Goal: Task Accomplishment & Management: Manage account settings

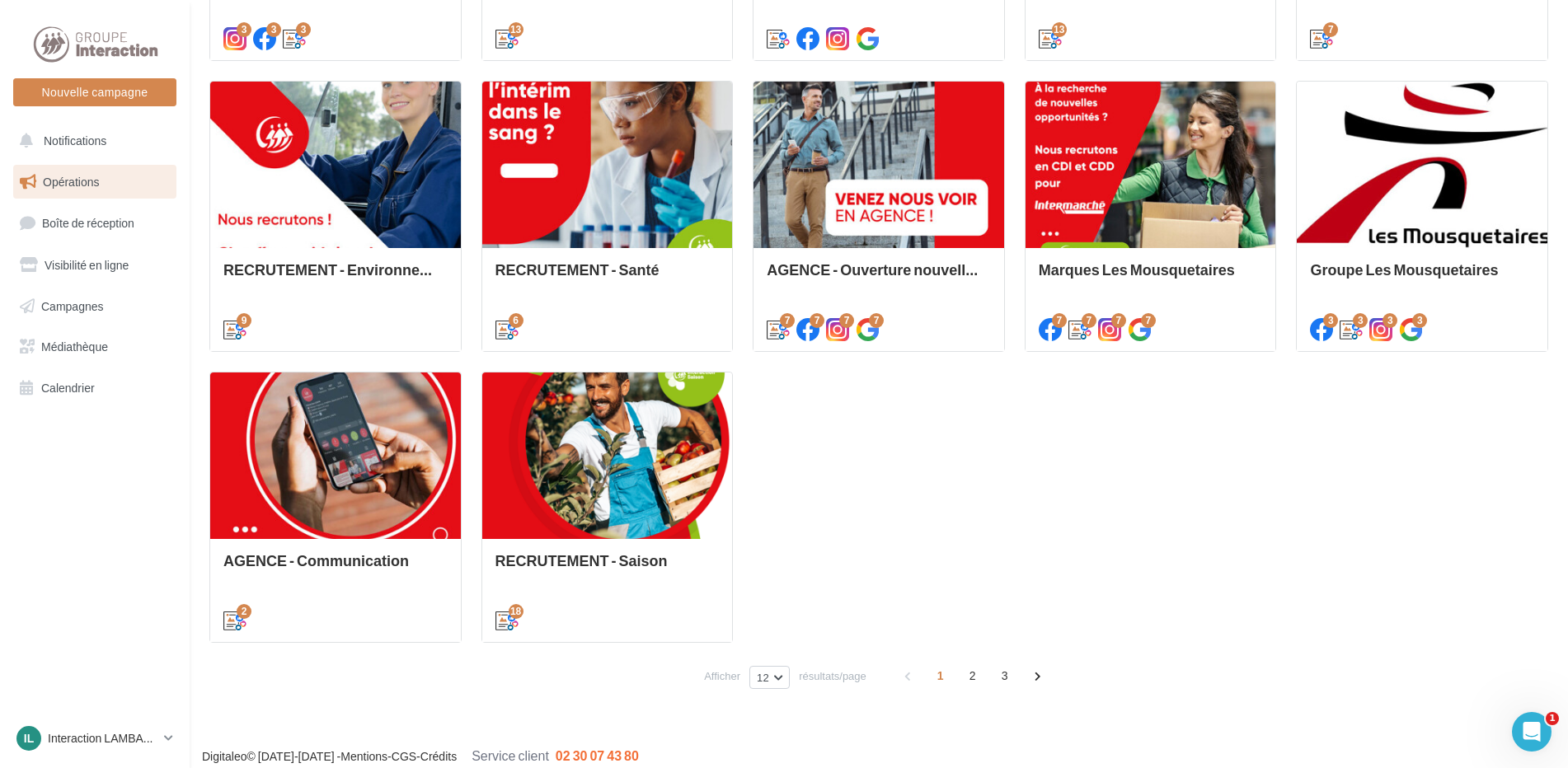
scroll to position [742, 0]
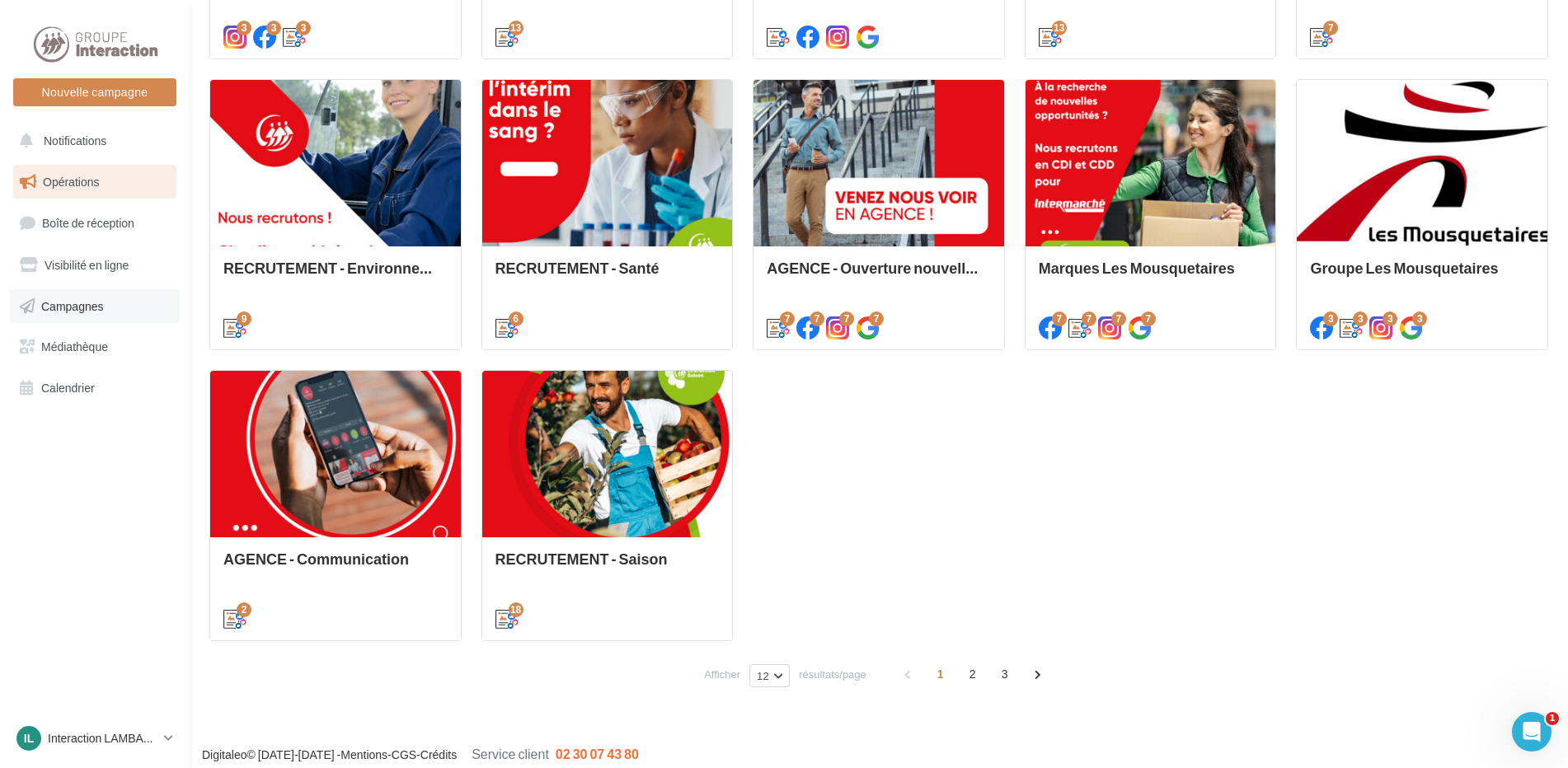
click at [76, 308] on span "Campagnes" at bounding box center [72, 305] width 63 height 14
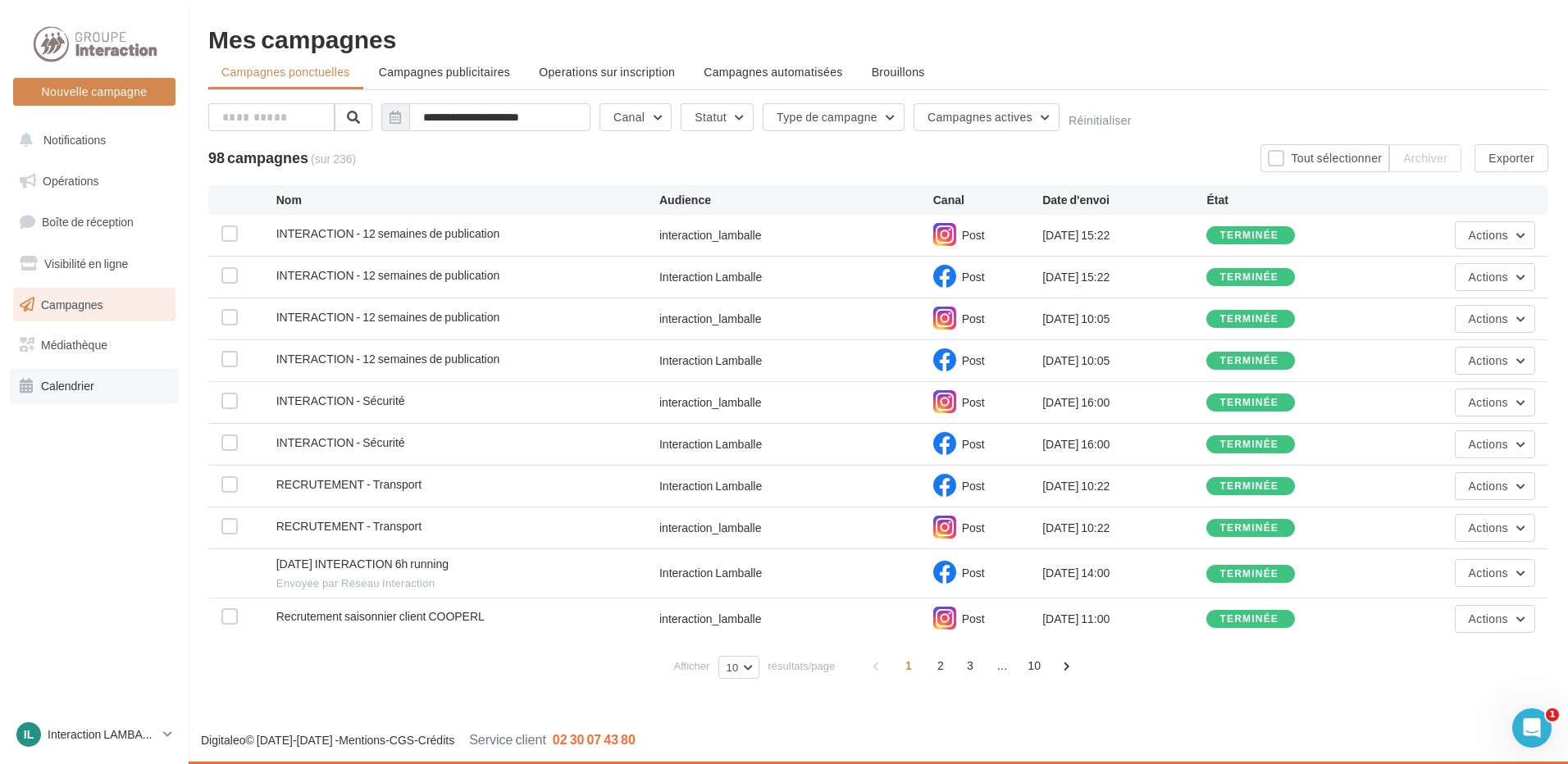
click at [75, 381] on span "Calendrier" at bounding box center [67, 386] width 53 height 14
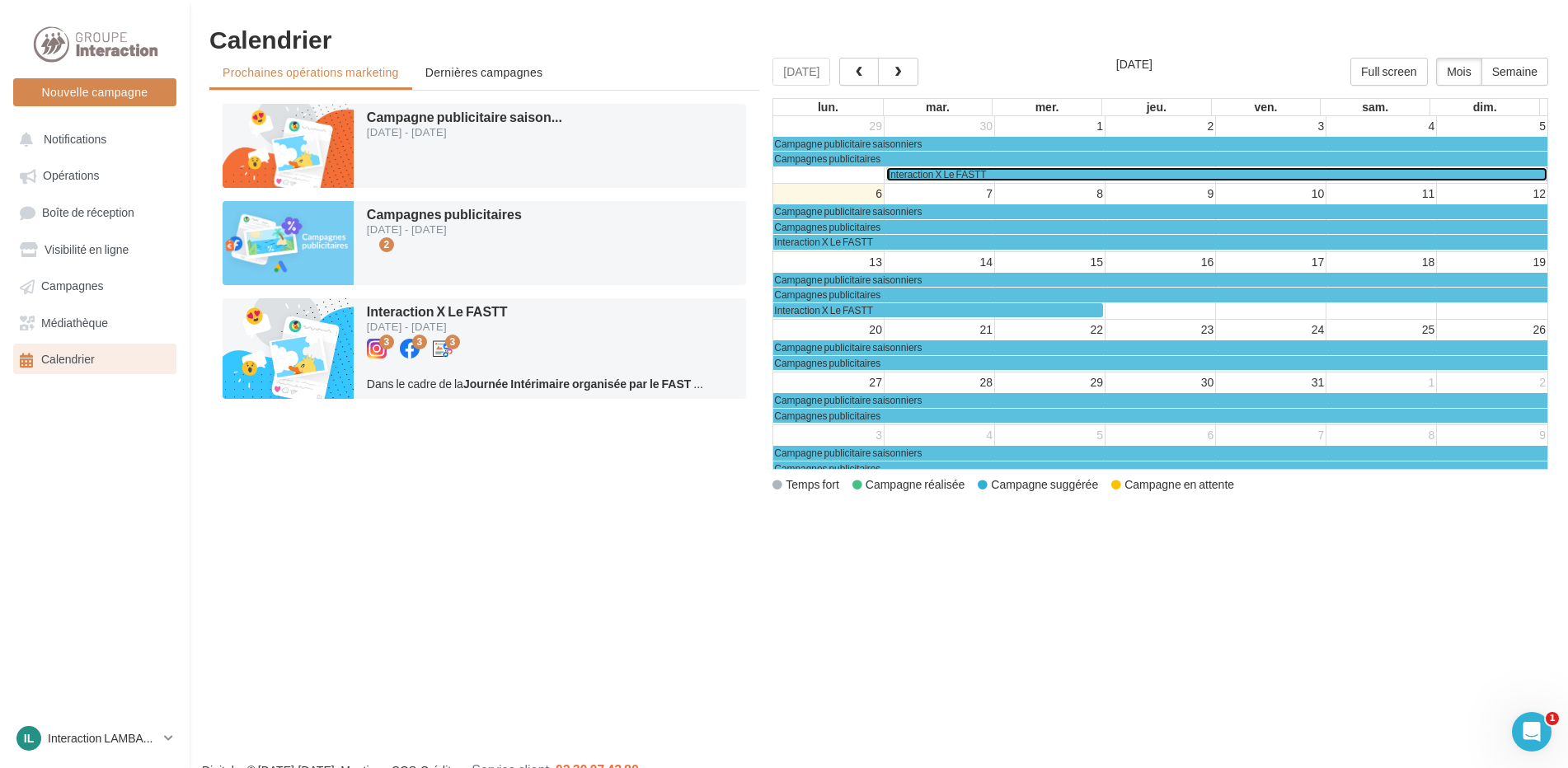
click at [999, 174] on div "Interaction X Le FASTT" at bounding box center [1218, 174] width 659 height 13
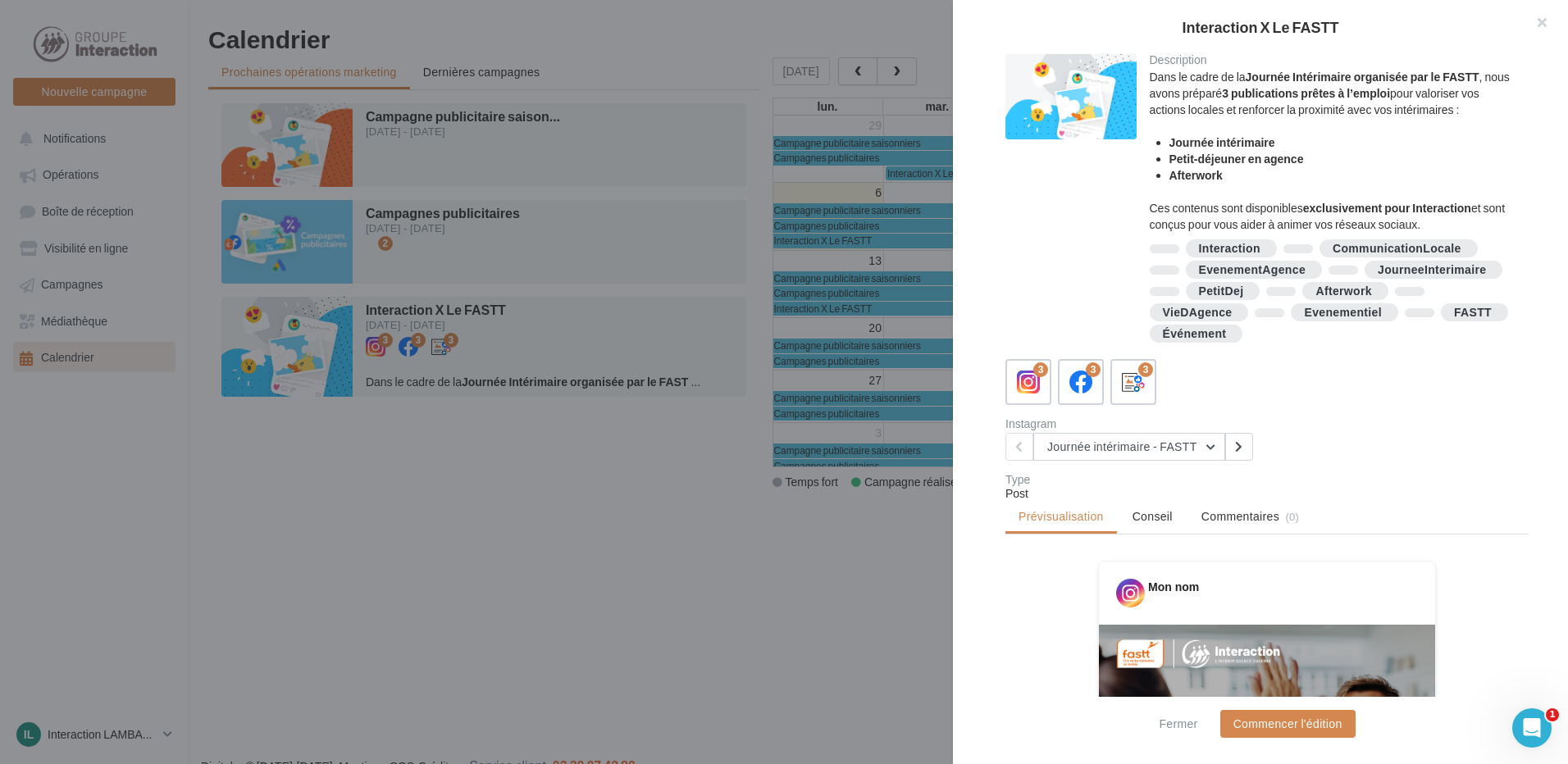
click at [1454, 319] on div "FASTT" at bounding box center [1473, 313] width 37 height 13
click at [1227, 330] on div "Événement" at bounding box center [1194, 334] width 64 height 13
click at [1537, 27] on button "button" at bounding box center [1535, 25] width 65 height 49
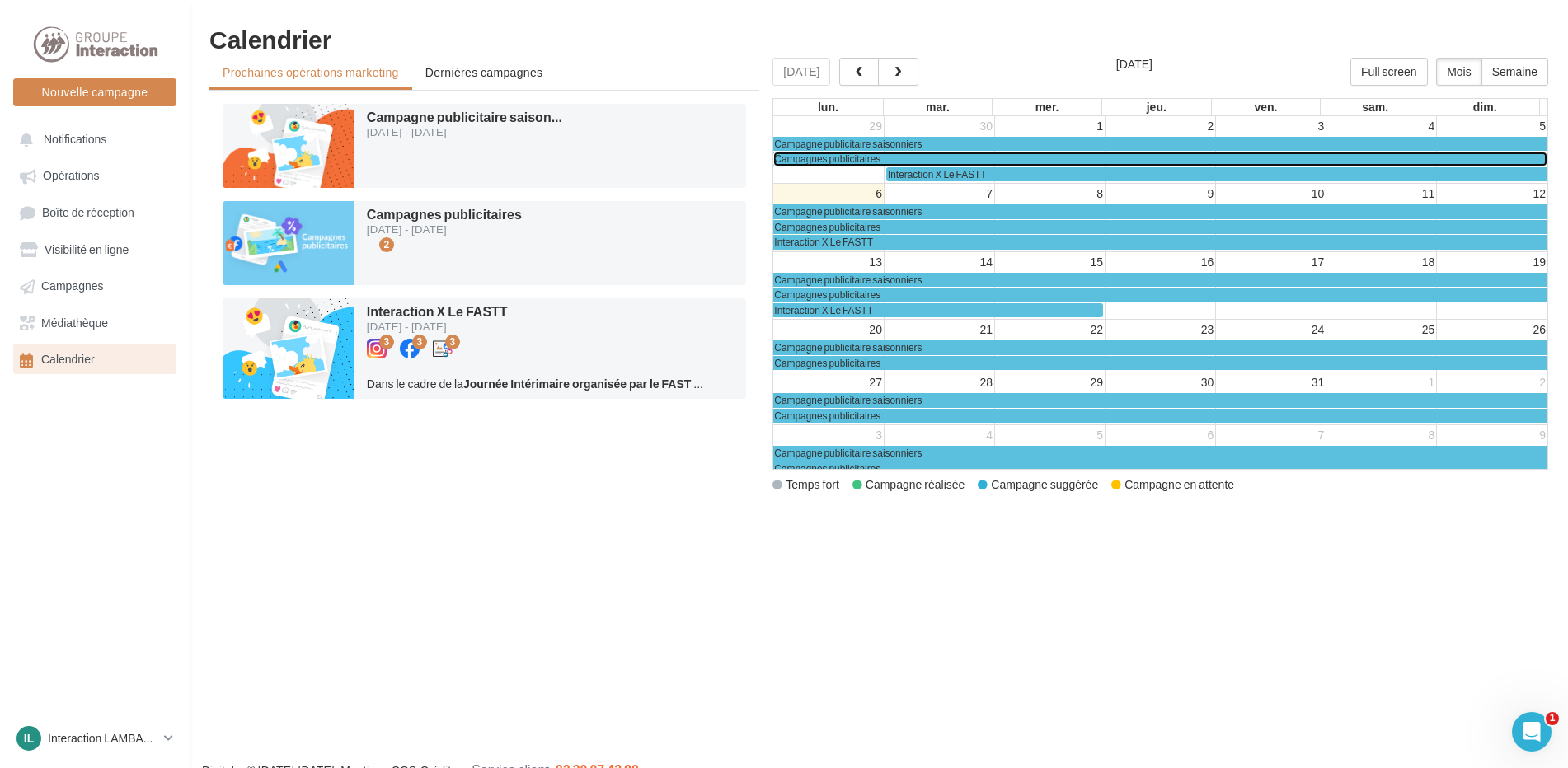
click at [902, 155] on div "Campagnes publicitaires" at bounding box center [1160, 159] width 772 height 13
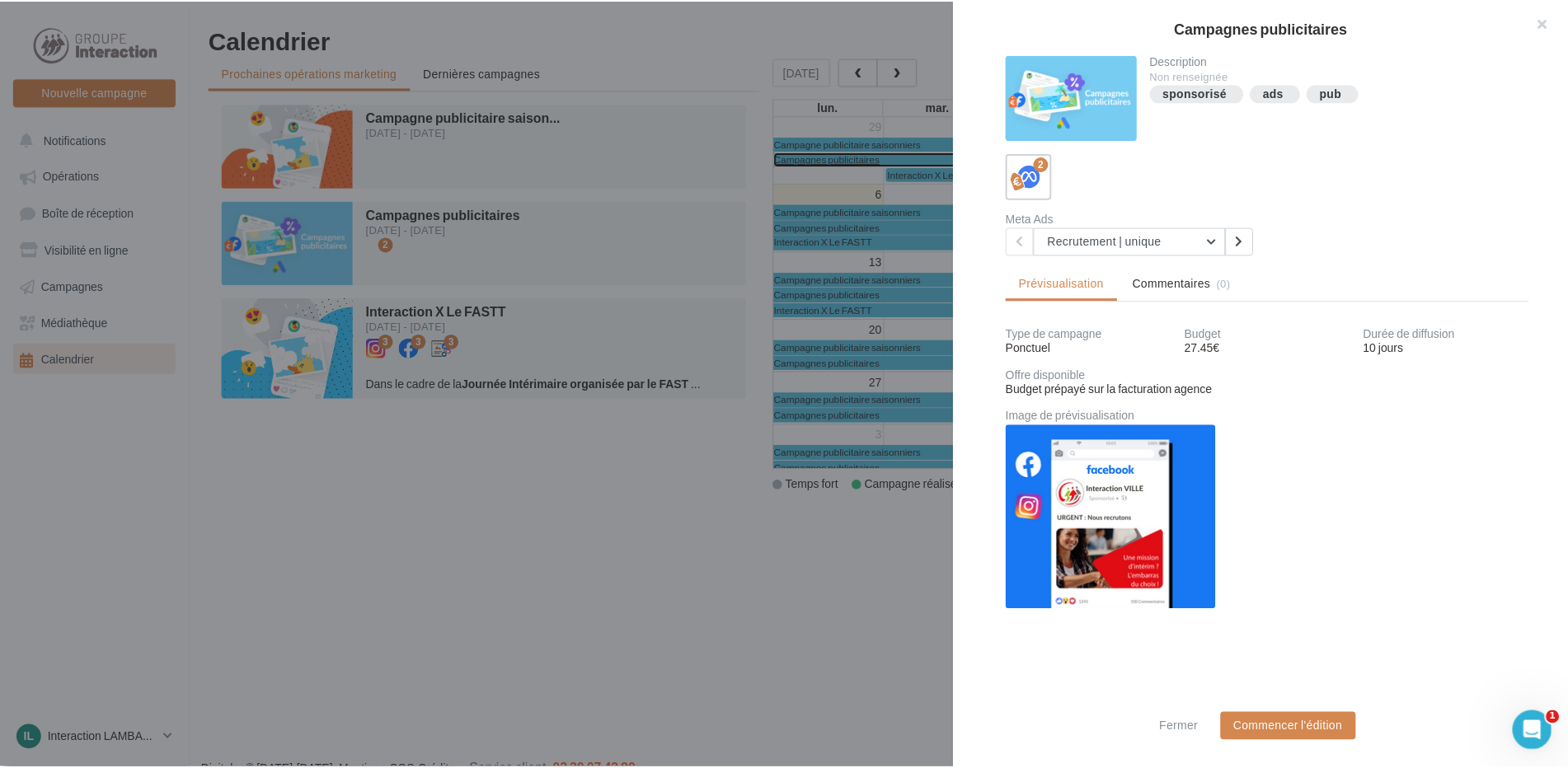
scroll to position [2, 0]
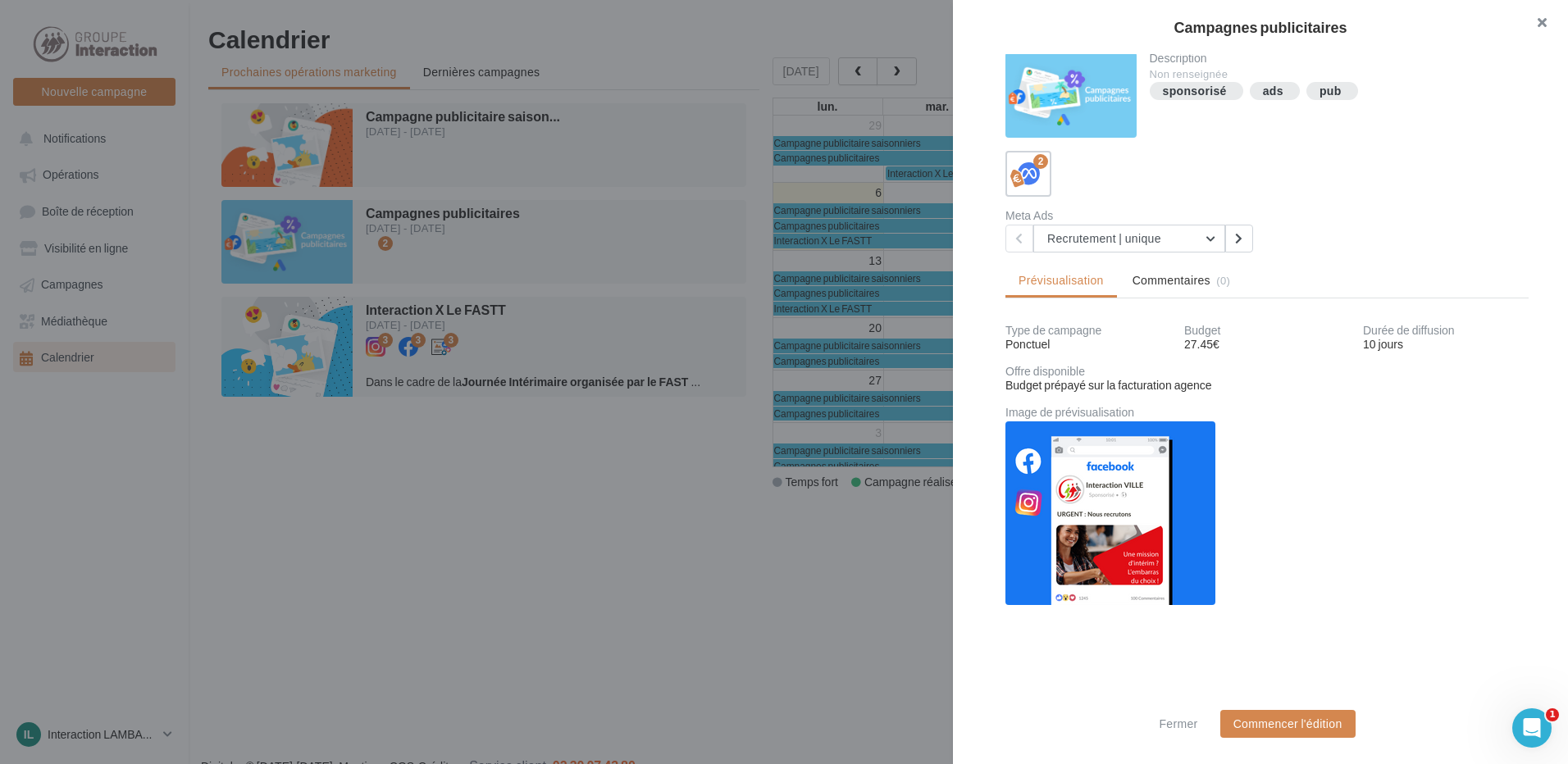
click at [1536, 20] on button "button" at bounding box center [1535, 25] width 65 height 49
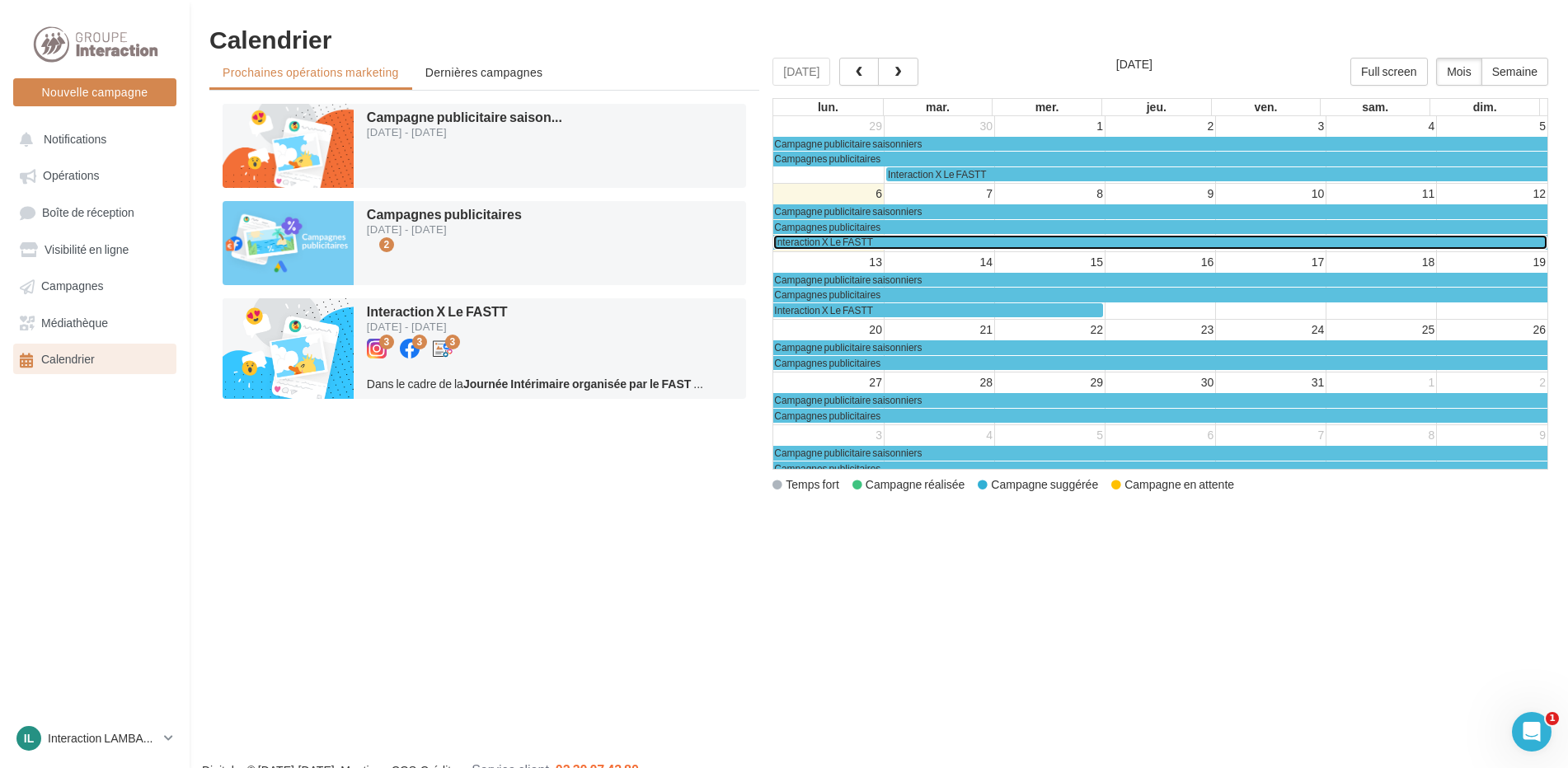
click at [920, 245] on div "Interaction X Le FASTT" at bounding box center [1160, 242] width 772 height 13
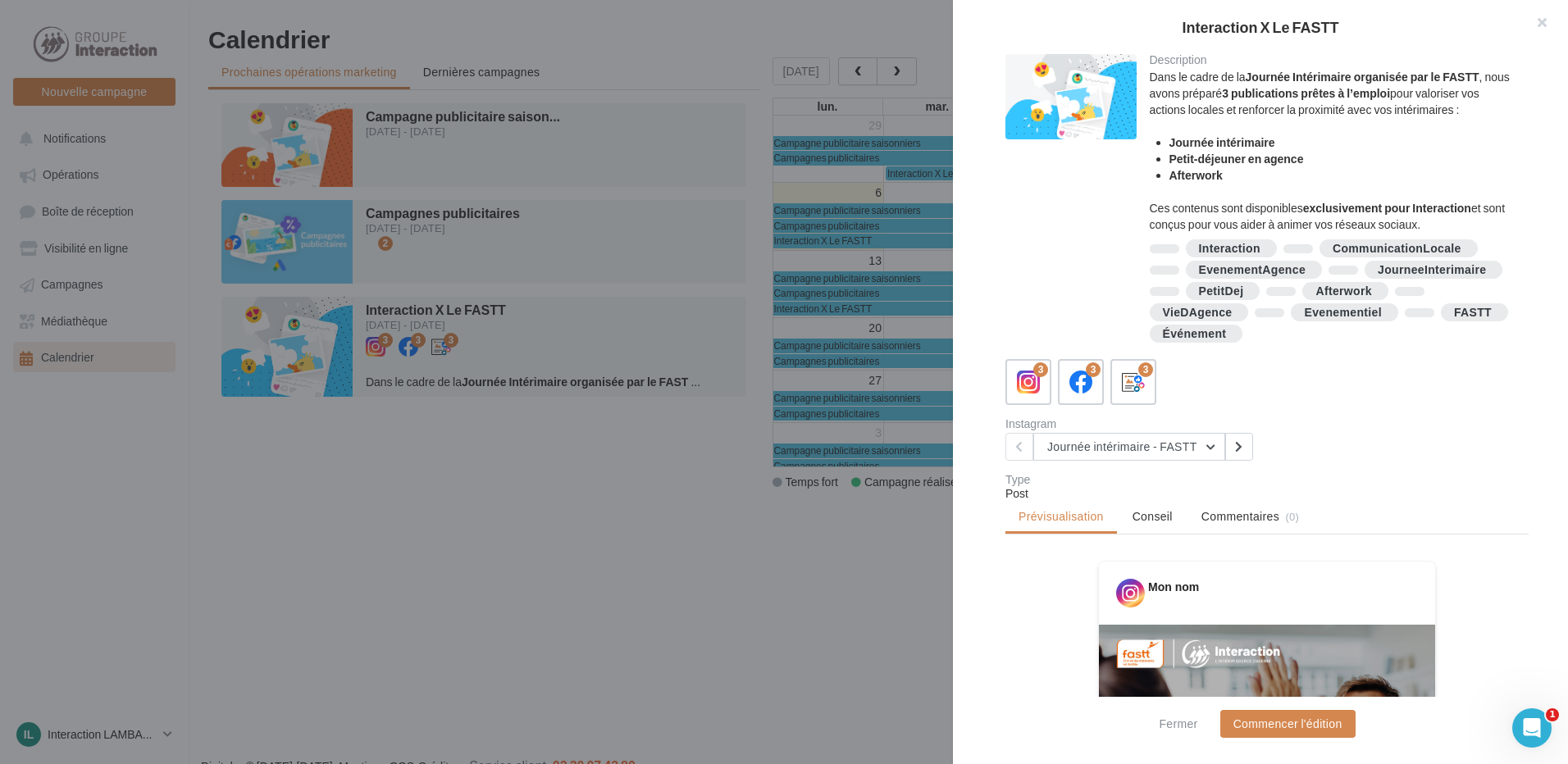
drag, startPoint x: 799, startPoint y: 637, endPoint x: 808, endPoint y: 629, distance: 12.0
click at [804, 634] on div at bounding box center [784, 382] width 1568 height 764
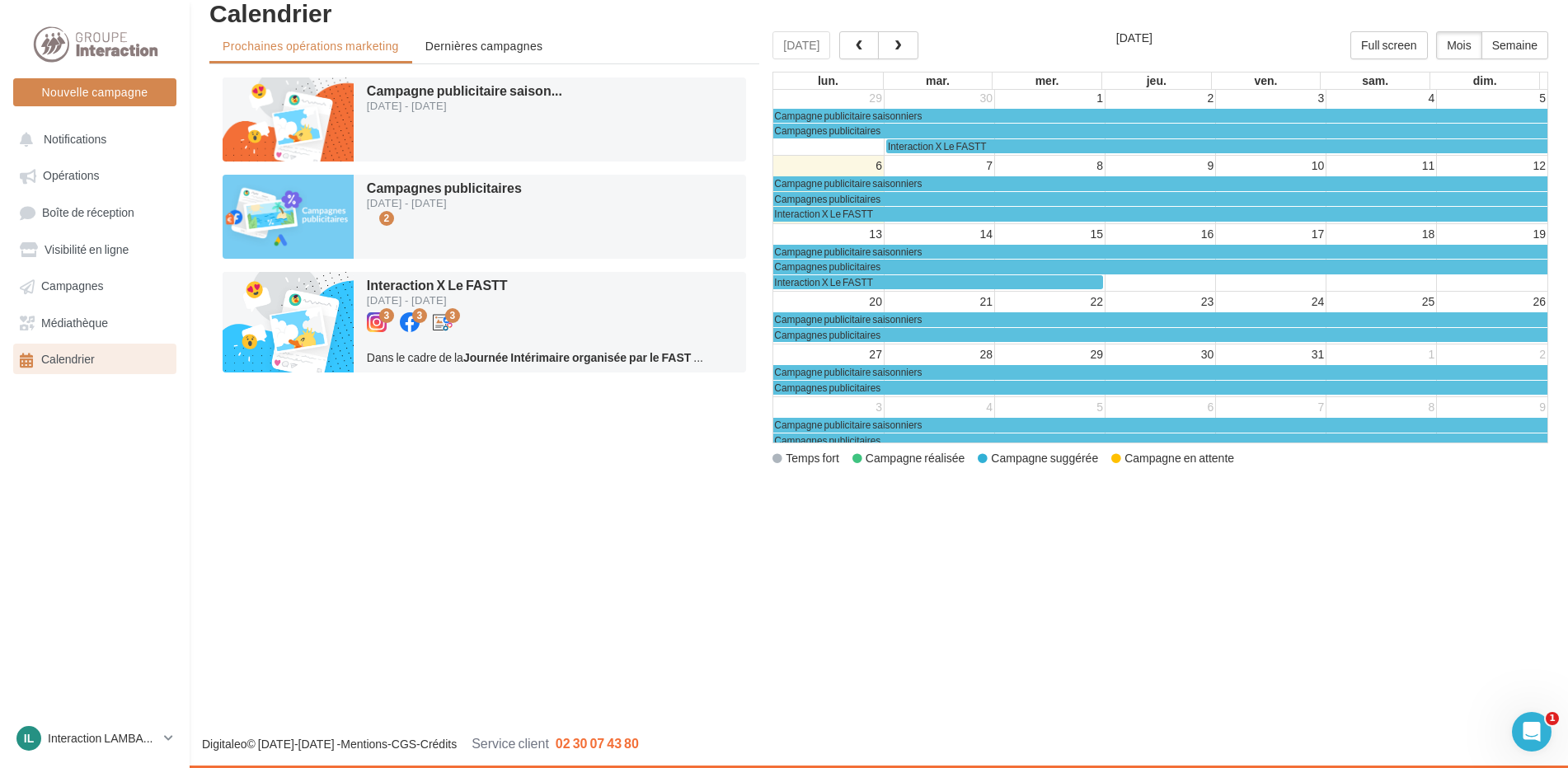
scroll to position [0, 0]
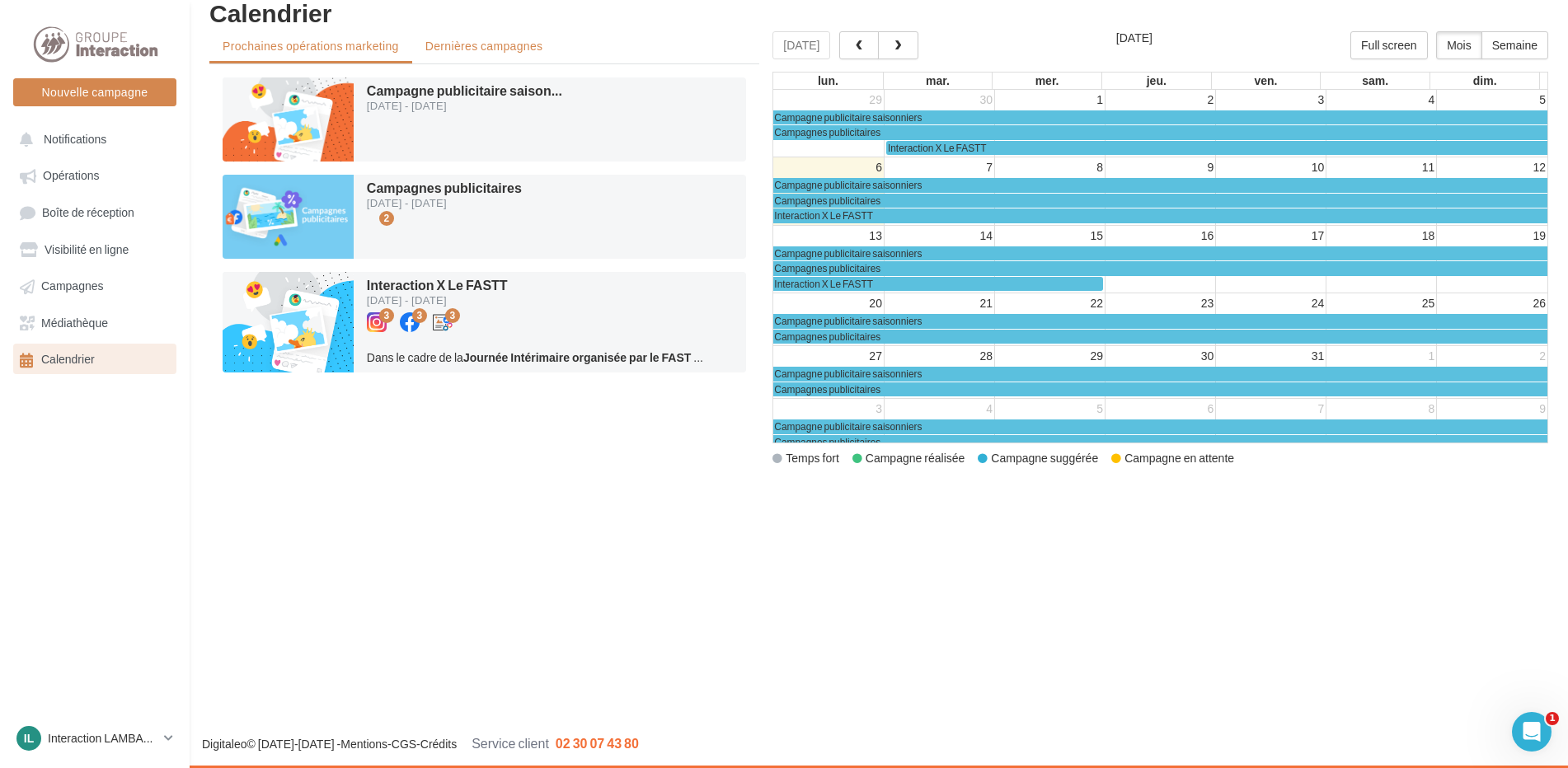
click at [463, 50] on span "Dernières campagnes" at bounding box center [484, 45] width 118 height 14
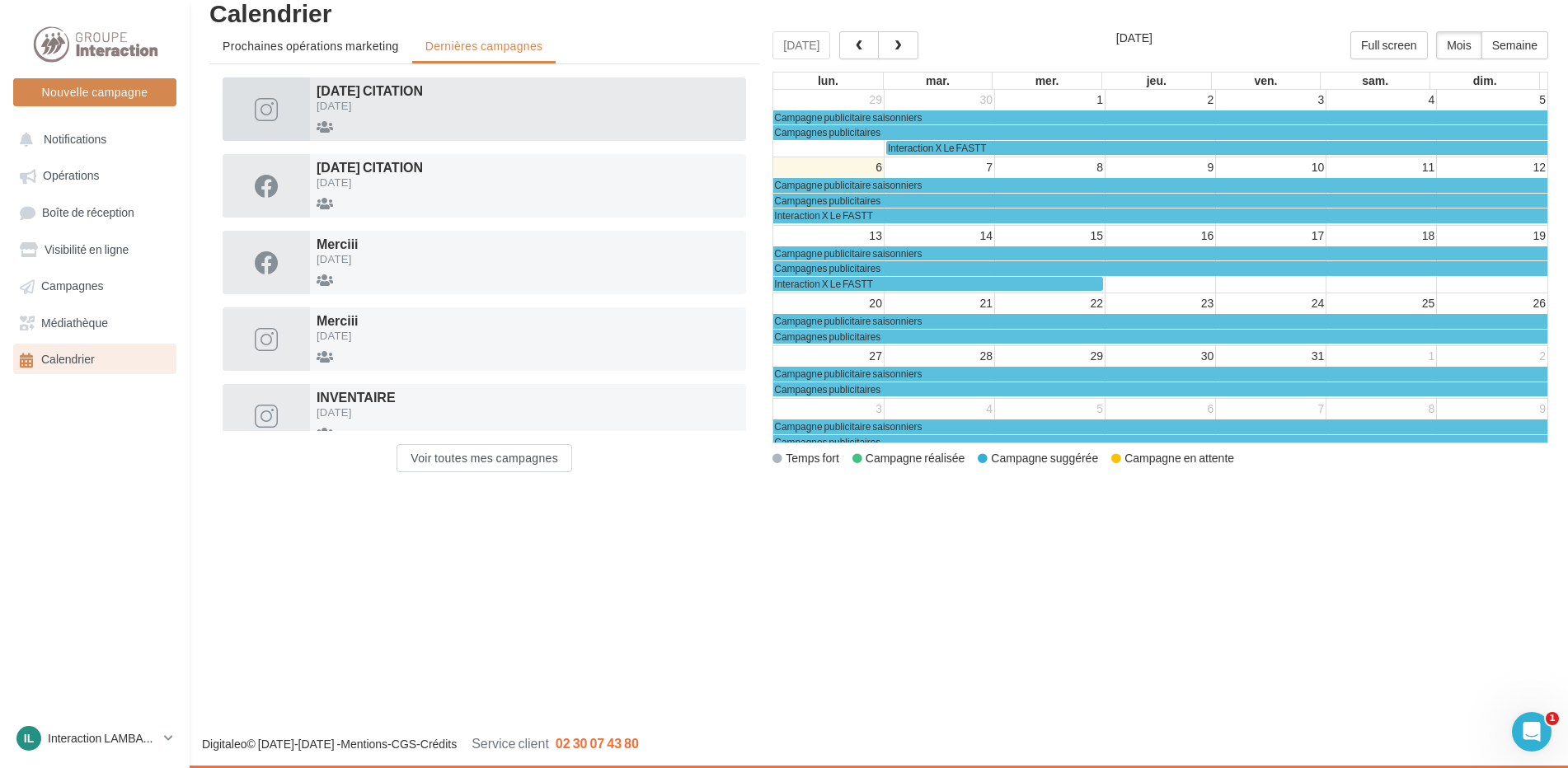
click at [464, 107] on div "11/12/2023" at bounding box center [528, 106] width 423 height 11
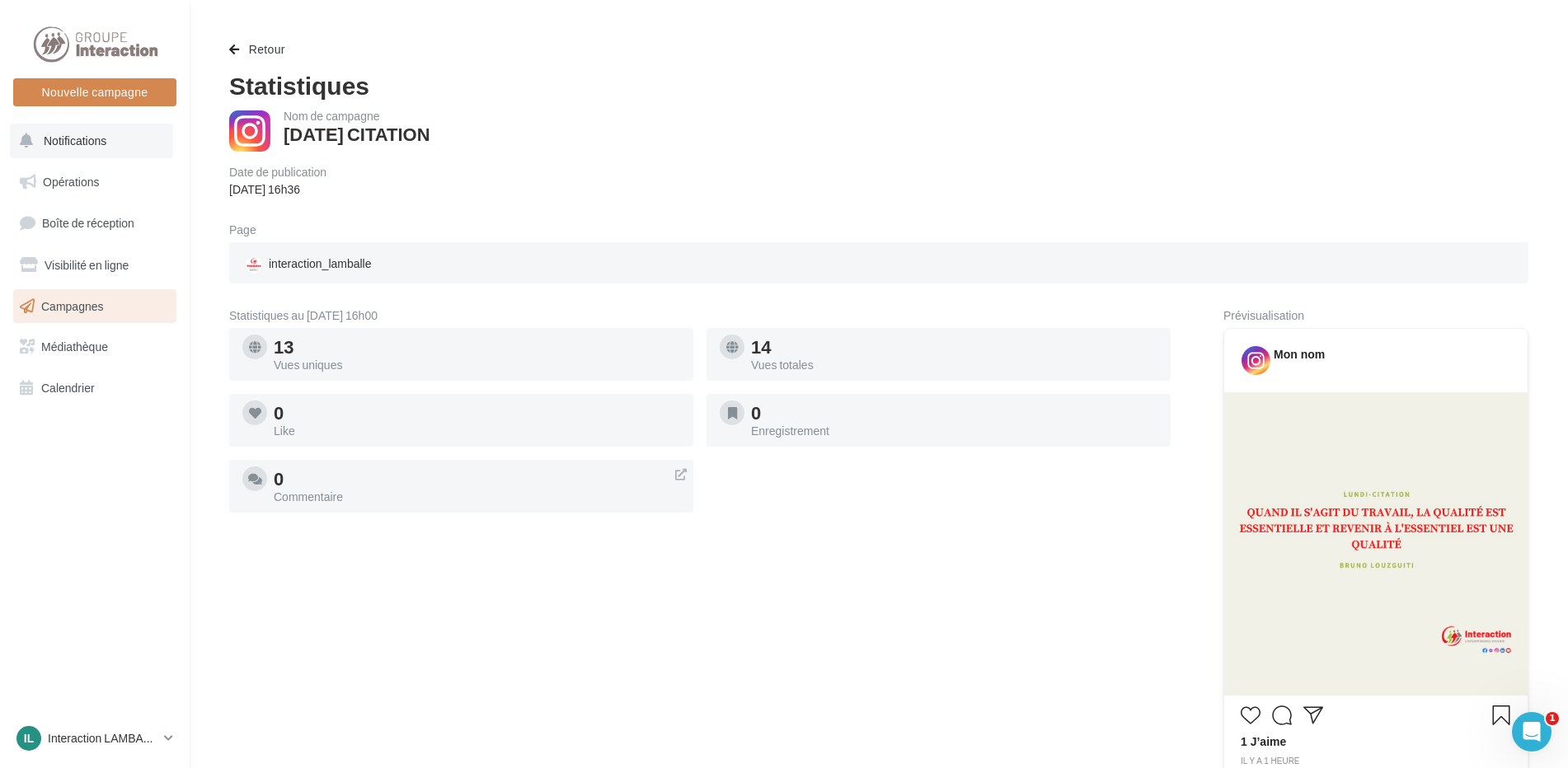
click at [72, 138] on span "Notifications" at bounding box center [75, 141] width 63 height 14
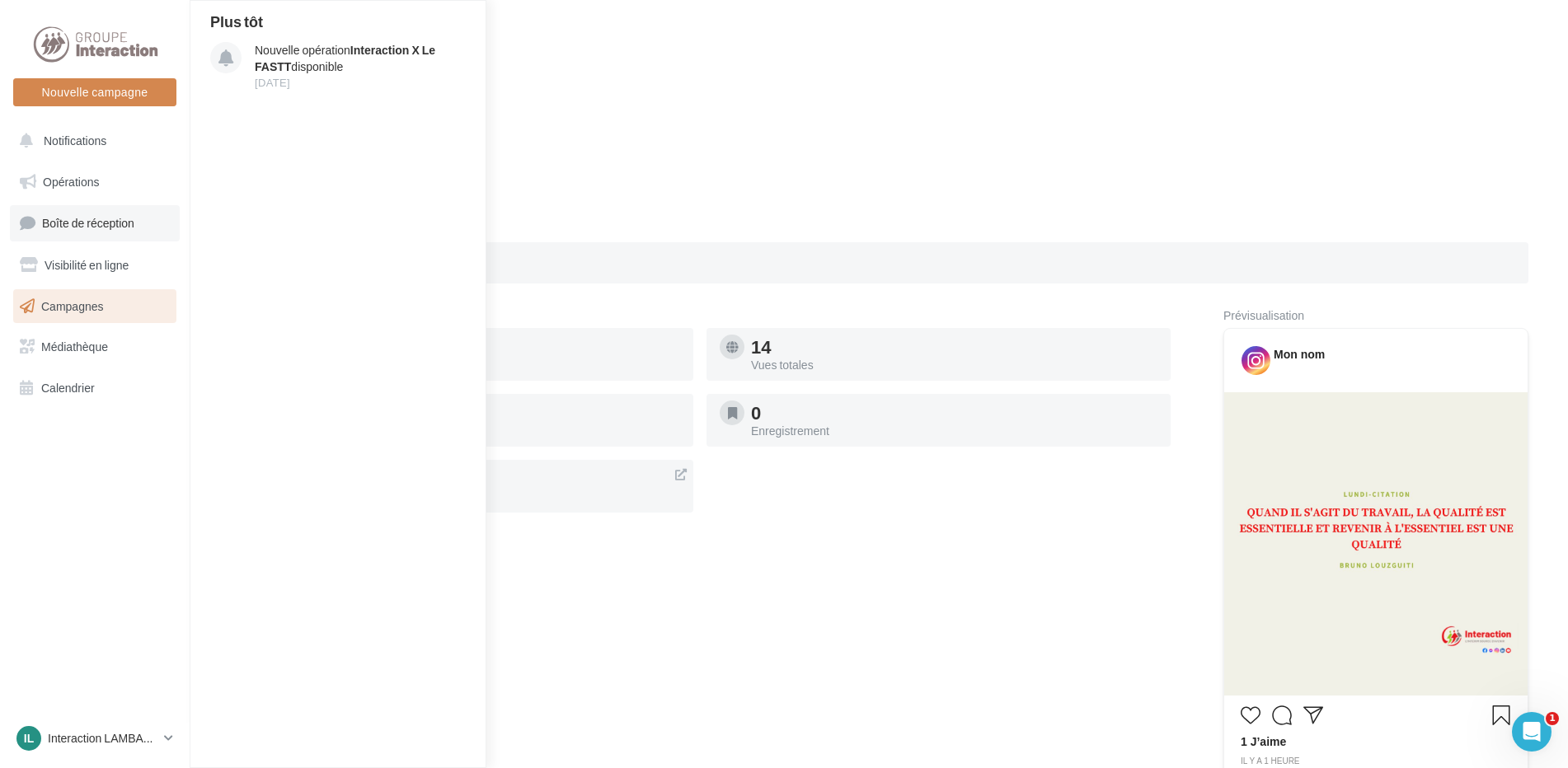
click at [87, 221] on span "Boîte de réception" at bounding box center [88, 222] width 92 height 14
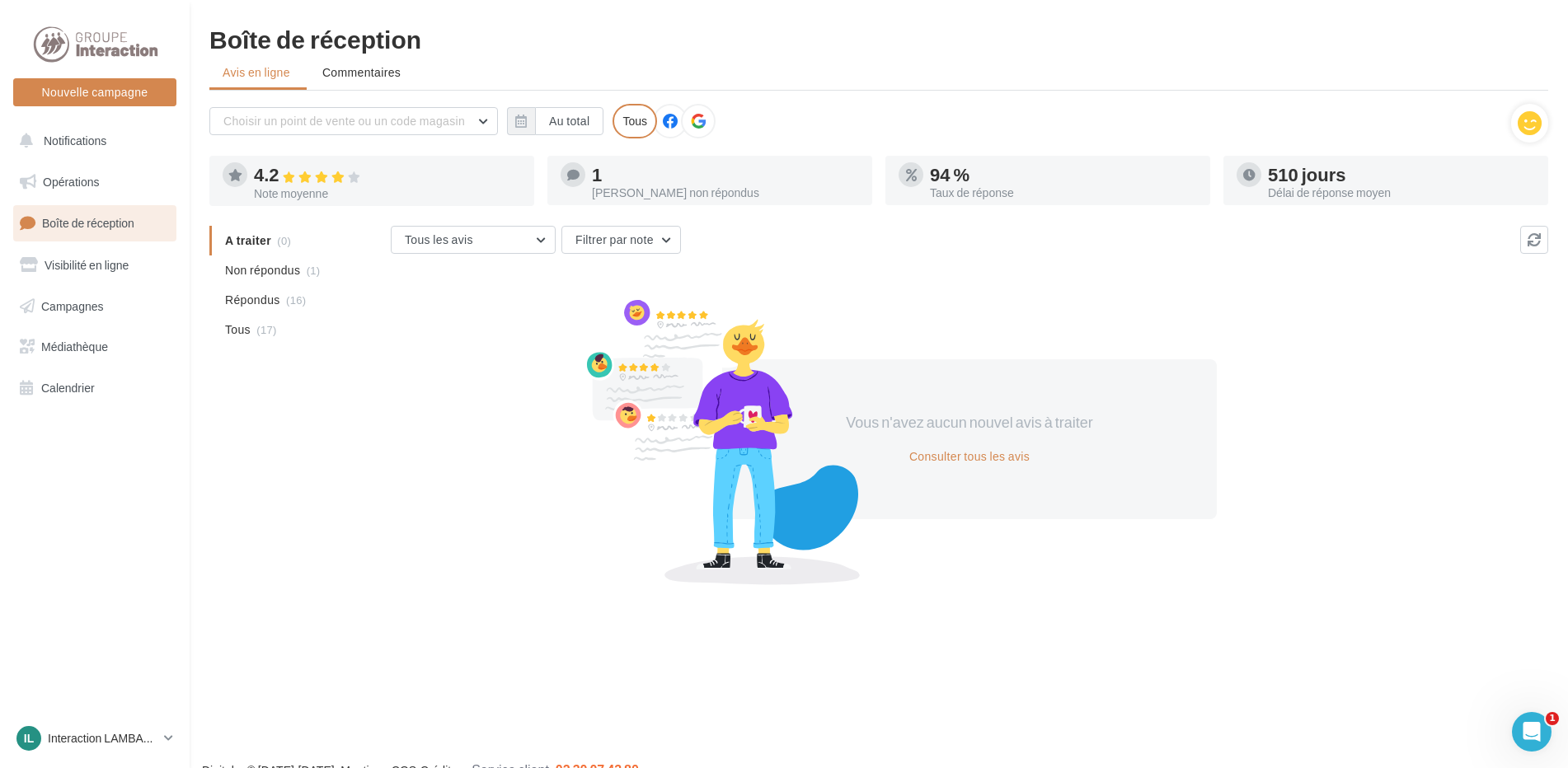
click at [676, 188] on div "Avis non répondus" at bounding box center [725, 193] width 267 height 12
click at [594, 181] on div "1" at bounding box center [725, 174] width 267 height 18
click at [587, 172] on div "1 Avis non répondus" at bounding box center [710, 181] width 298 height 37
click at [575, 179] on icon at bounding box center [573, 175] width 13 height 13
click at [275, 278] on span "Non répondus" at bounding box center [263, 270] width 75 height 16
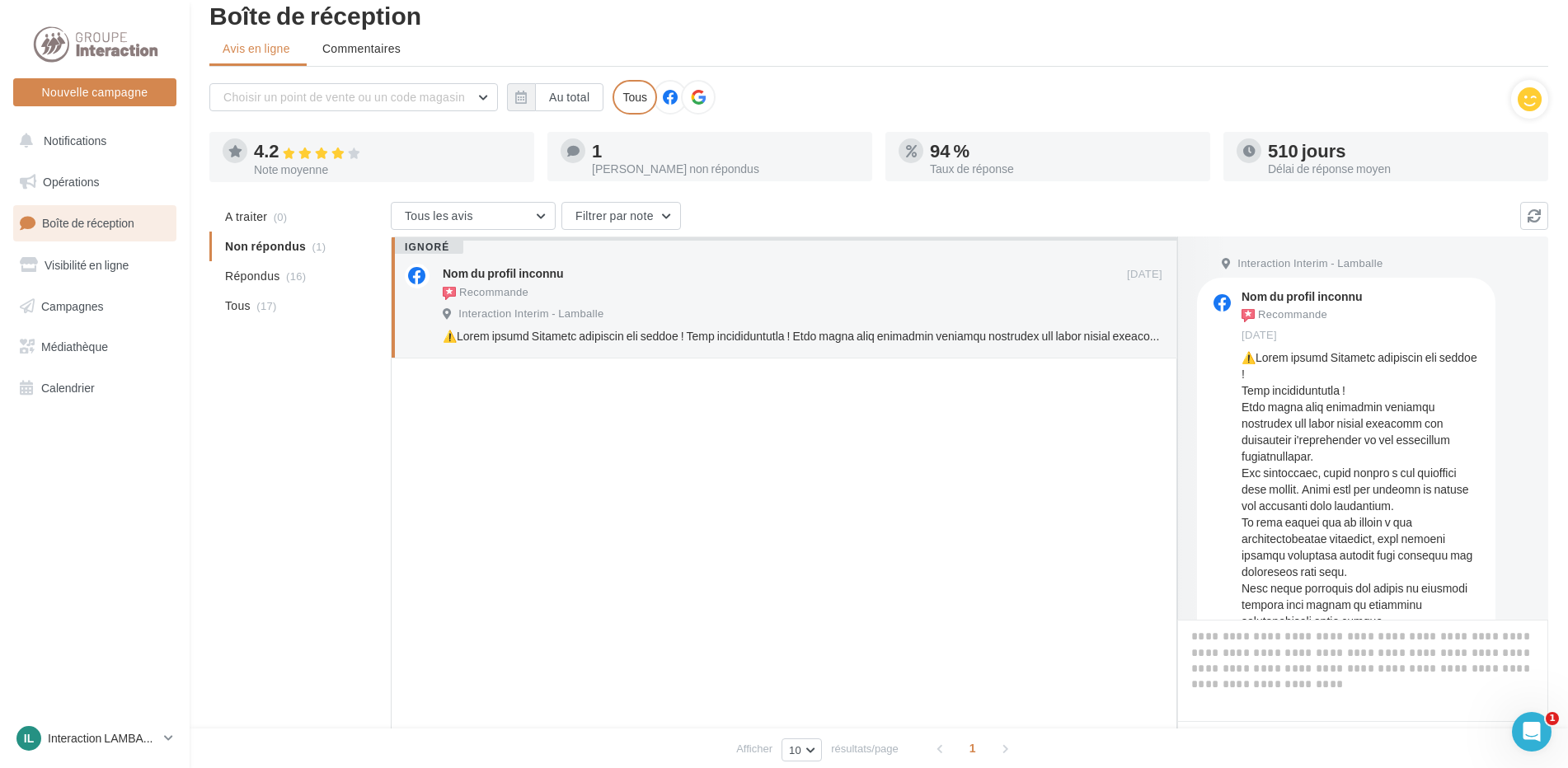
scroll to position [23, 0]
click at [699, 103] on icon at bounding box center [697, 97] width 14 height 14
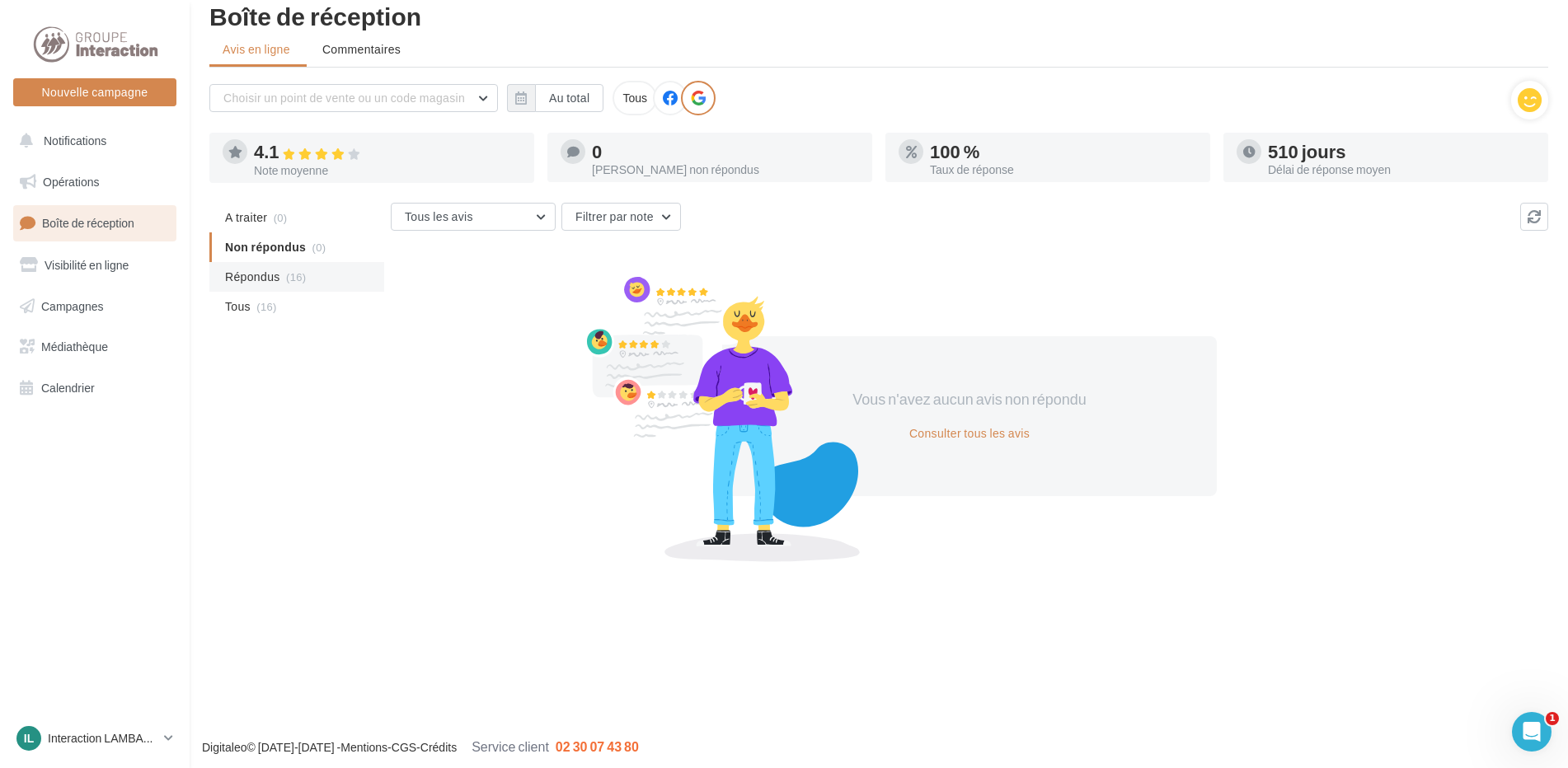
click at [255, 280] on span "Répondus" at bounding box center [252, 276] width 55 height 16
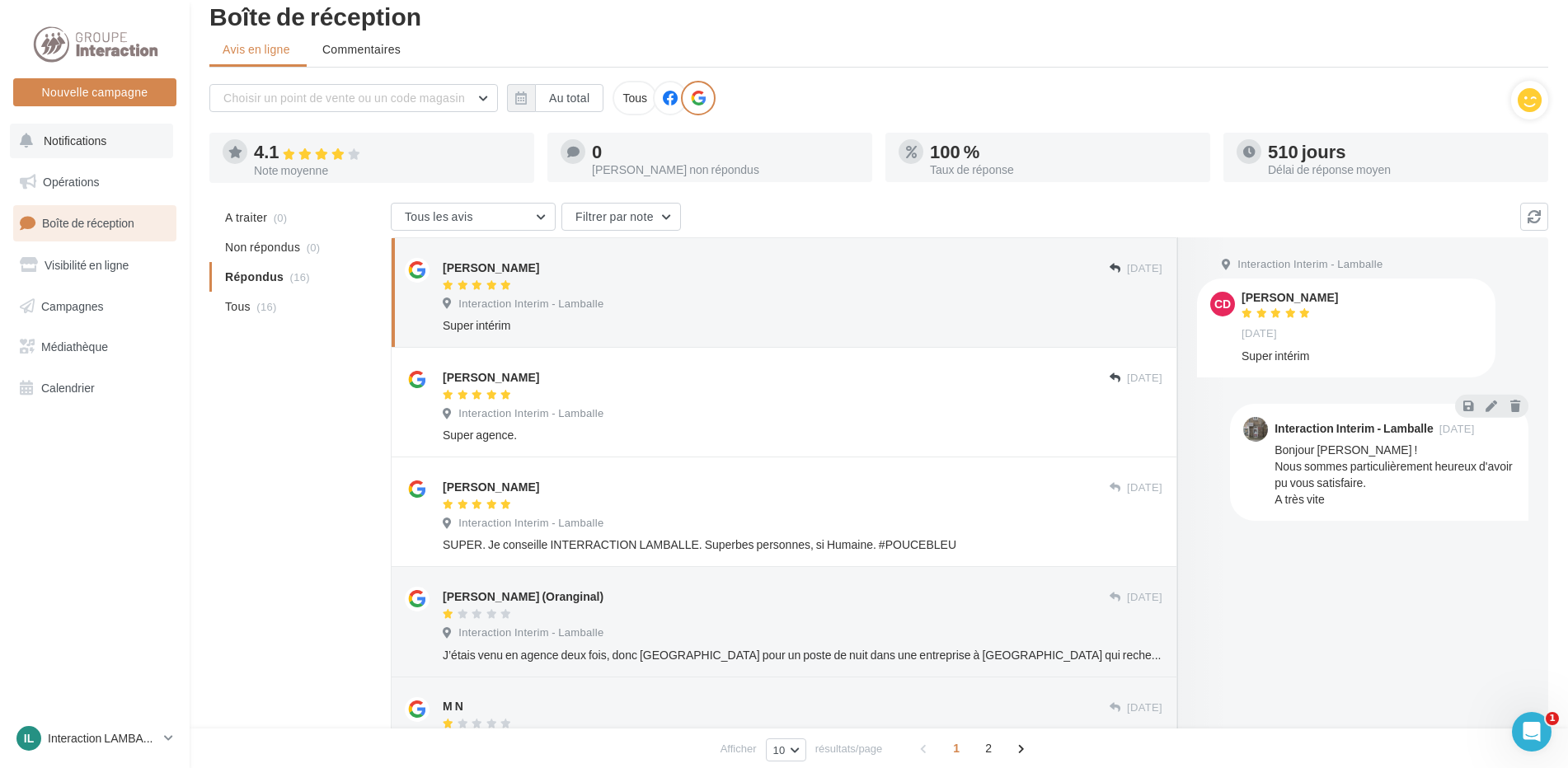
click at [72, 146] on span "Notifications" at bounding box center [75, 141] width 63 height 14
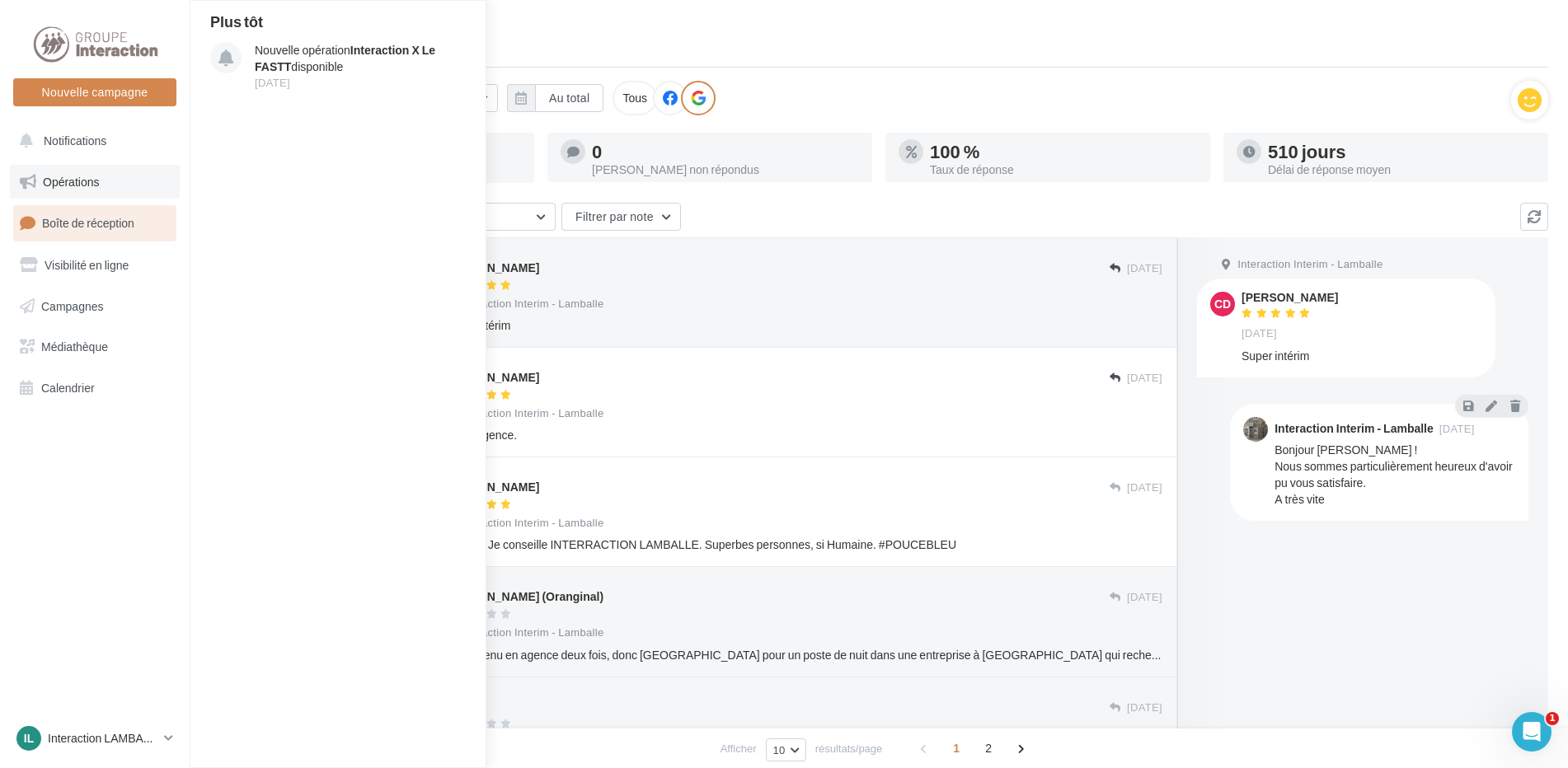
click at [76, 184] on span "Opérations" at bounding box center [71, 182] width 56 height 14
